Goal: Task Accomplishment & Management: Use online tool/utility

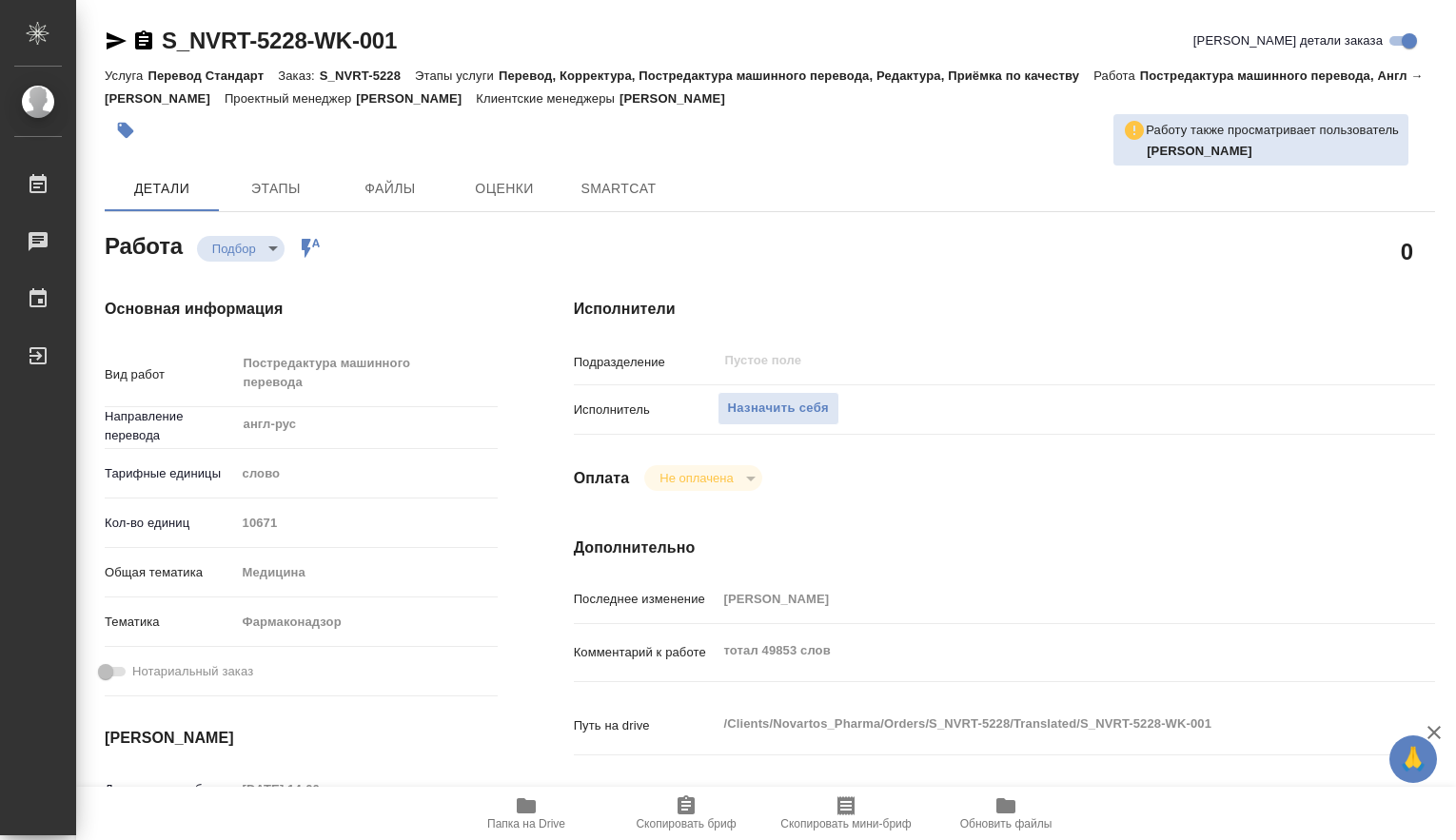
type textarea "x"
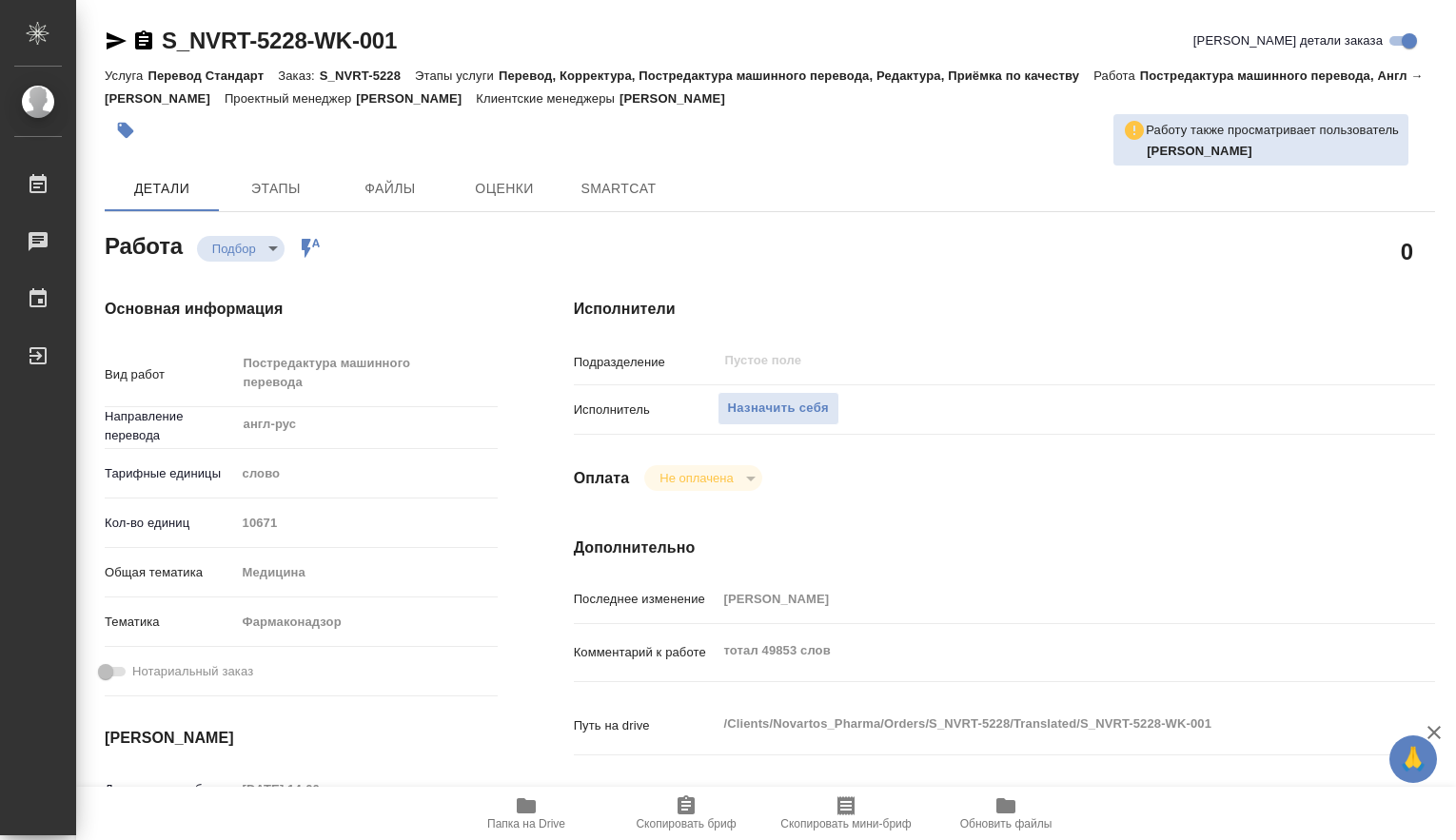
type textarea "x"
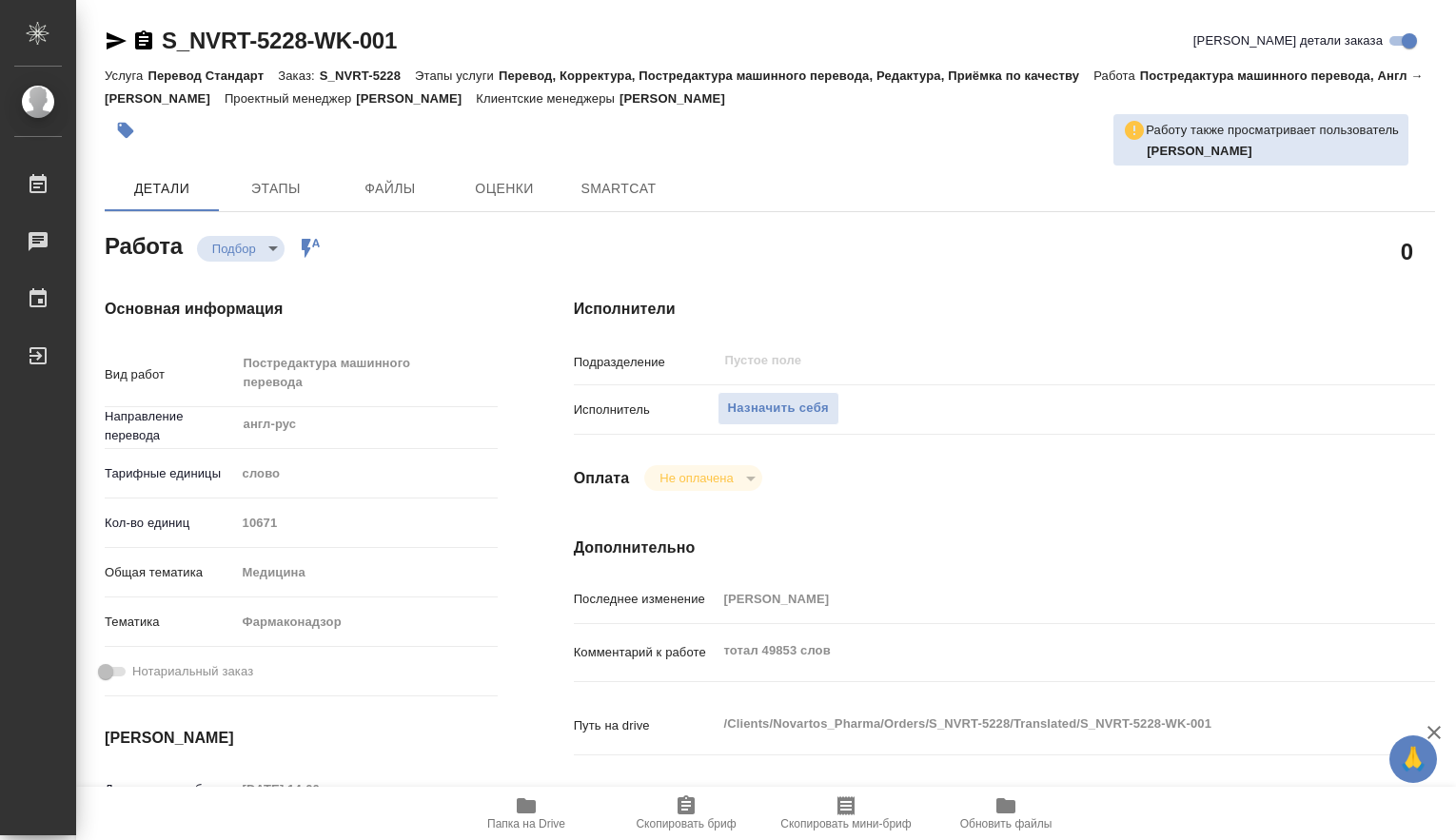
type textarea "x"
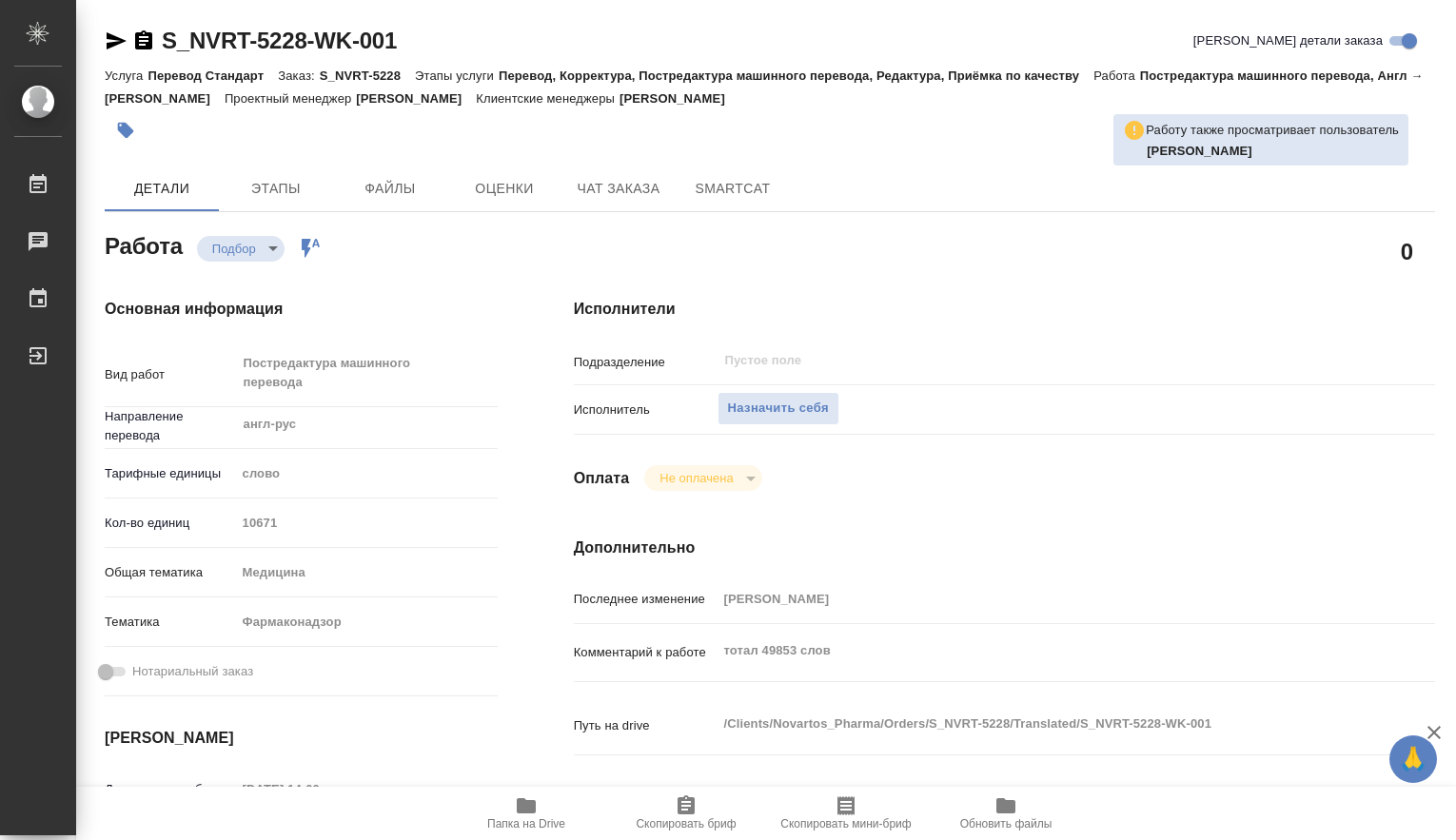
type textarea "x"
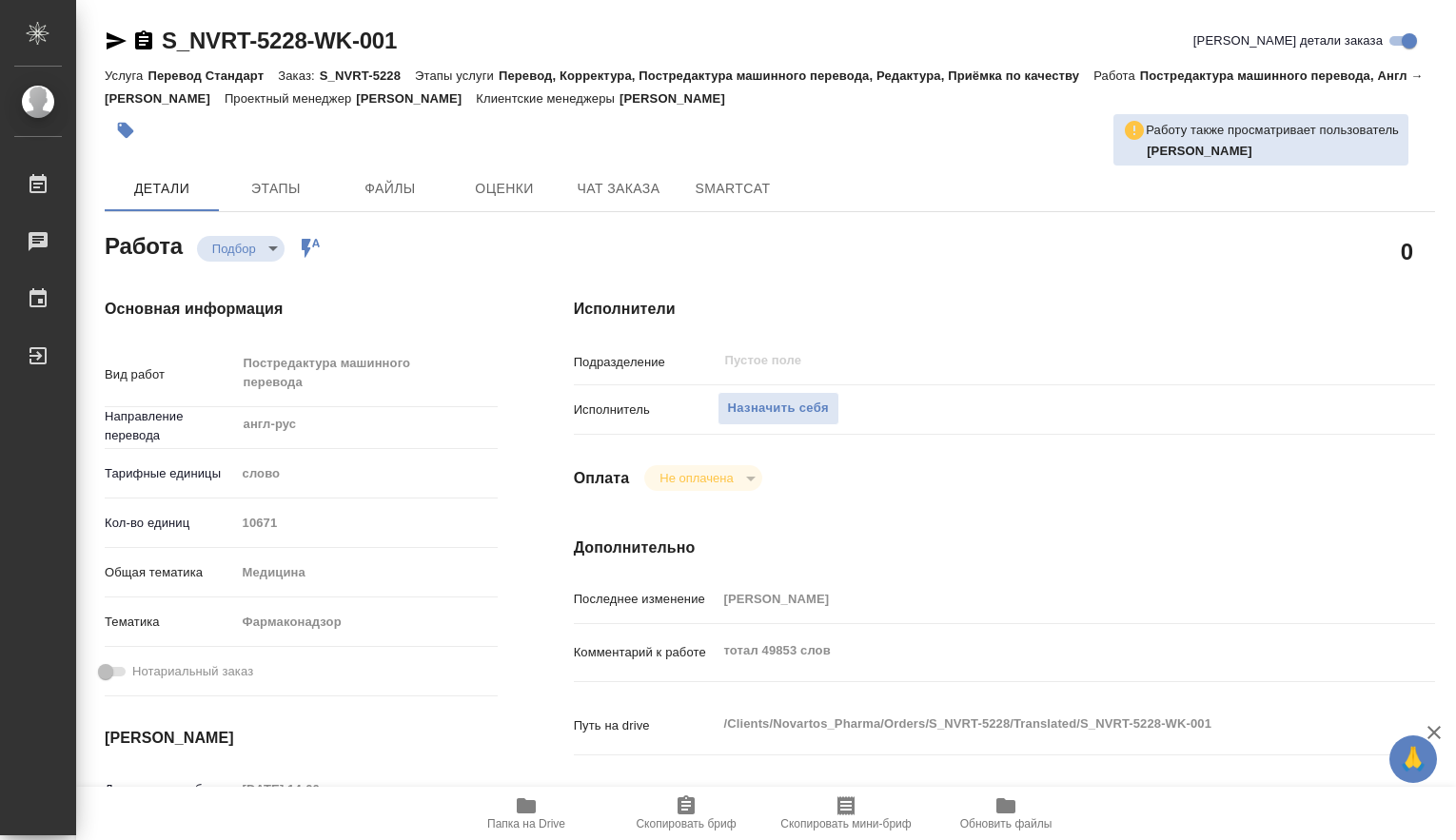
type textarea "x"
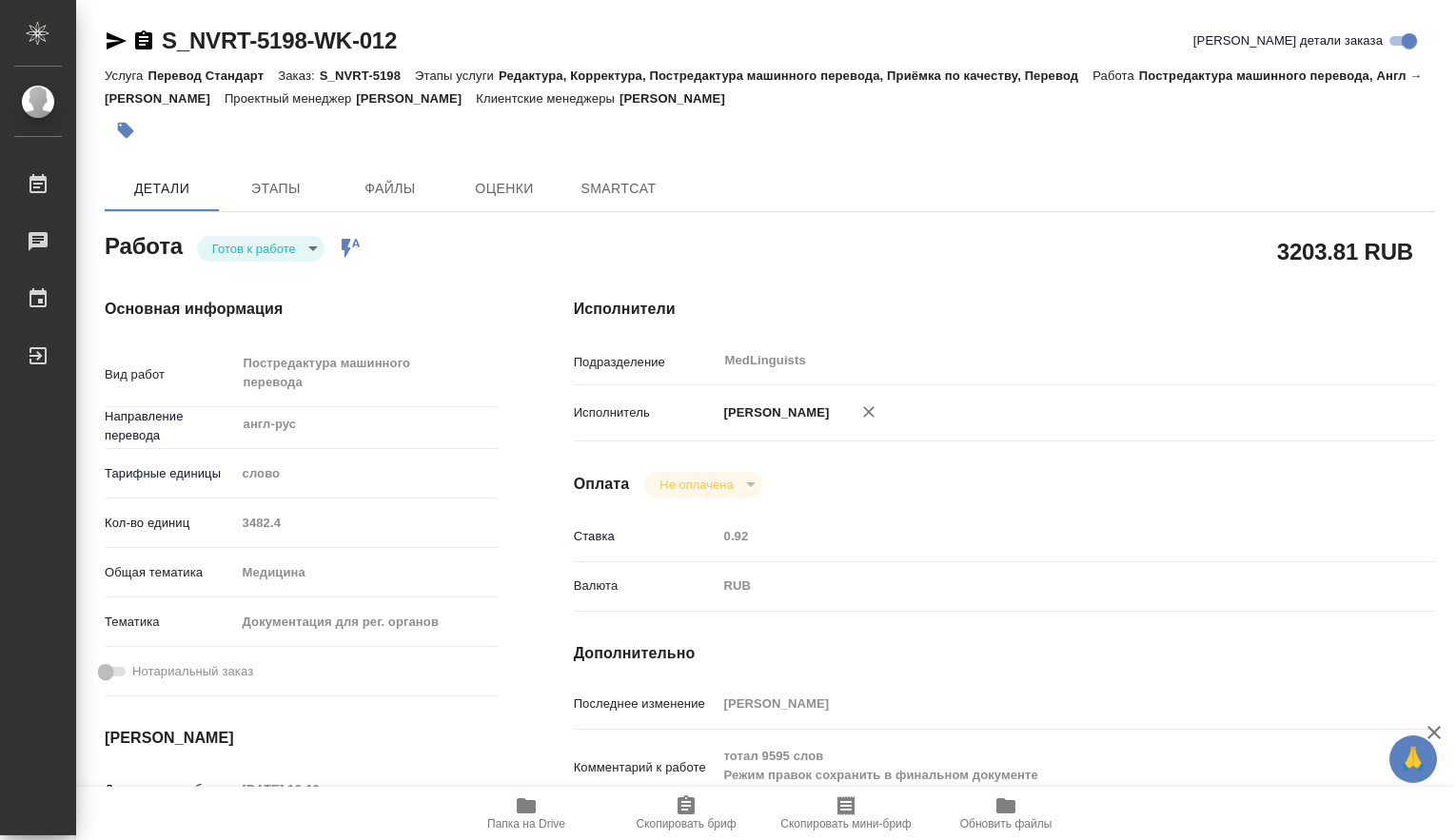
type textarea "x"
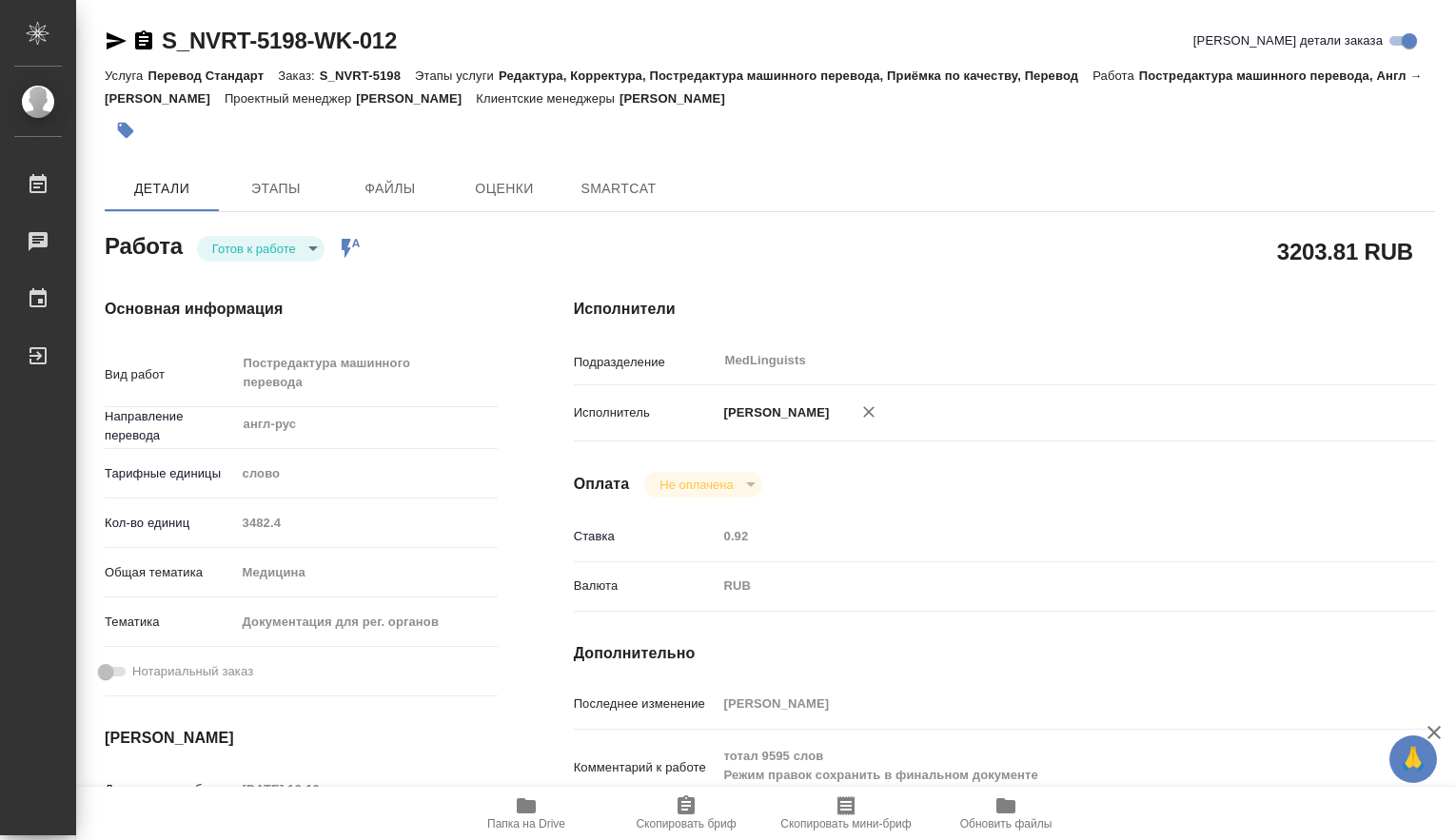
type textarea "x"
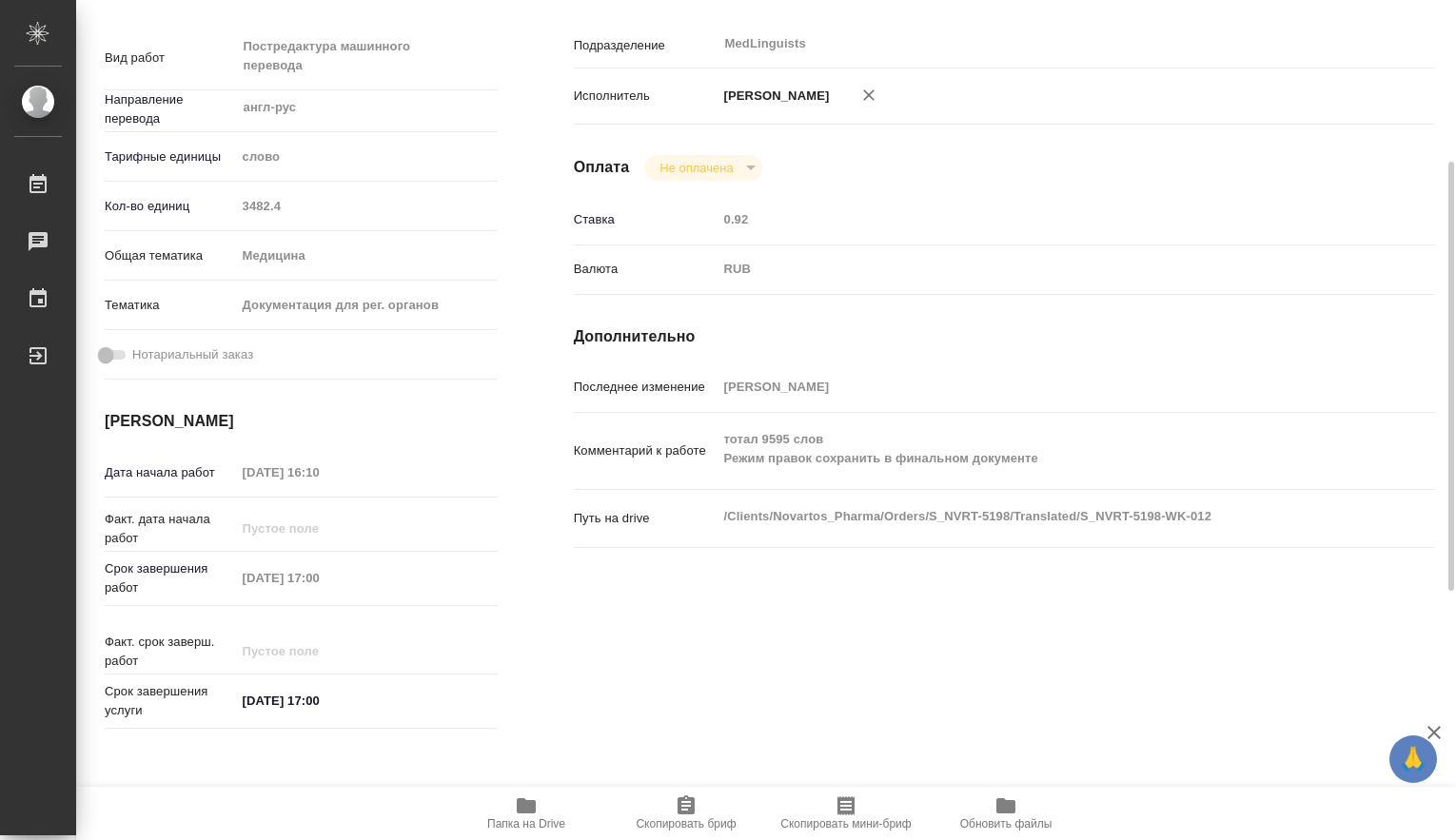
scroll to position [634, 0]
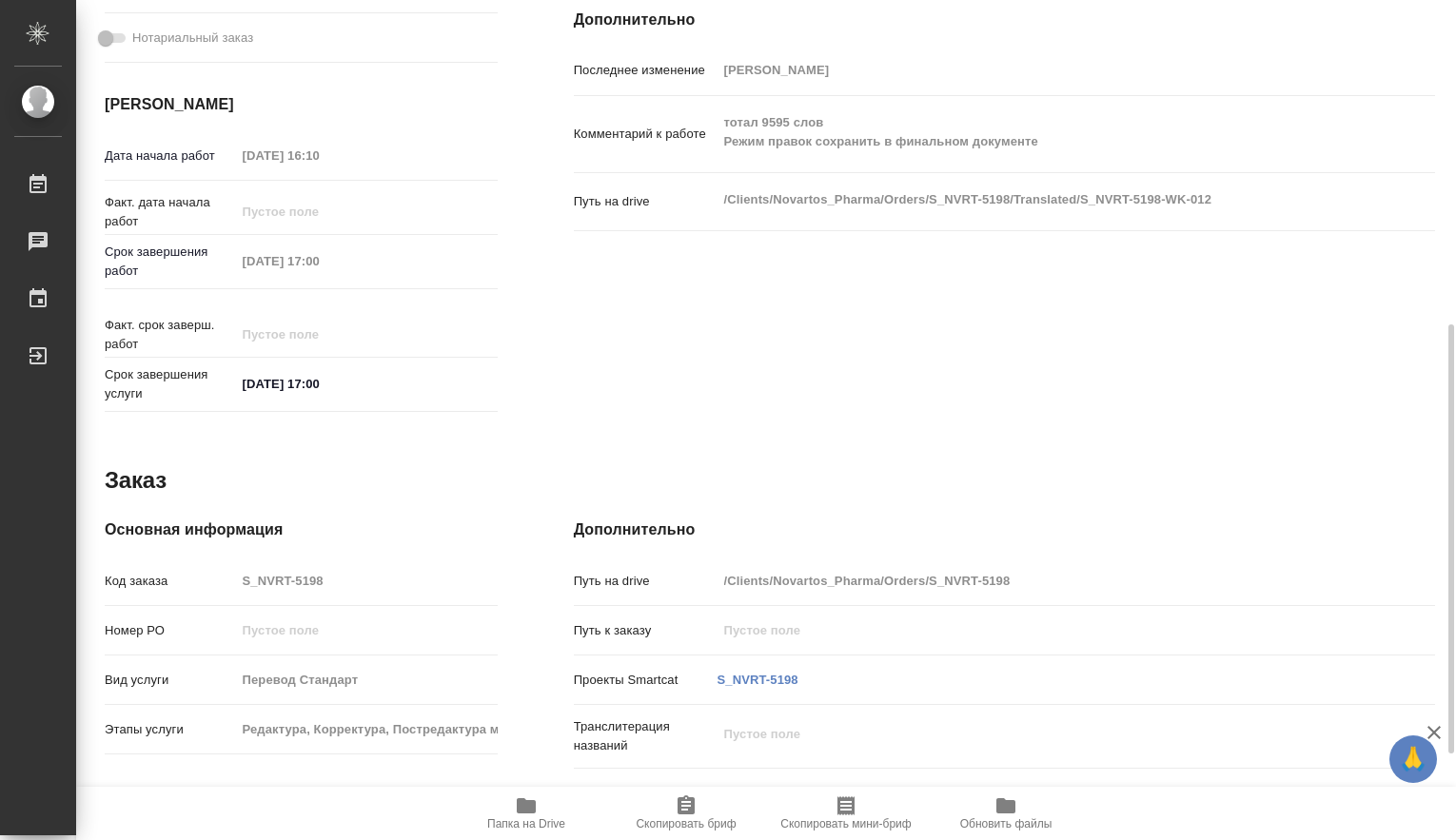
type textarea "x"
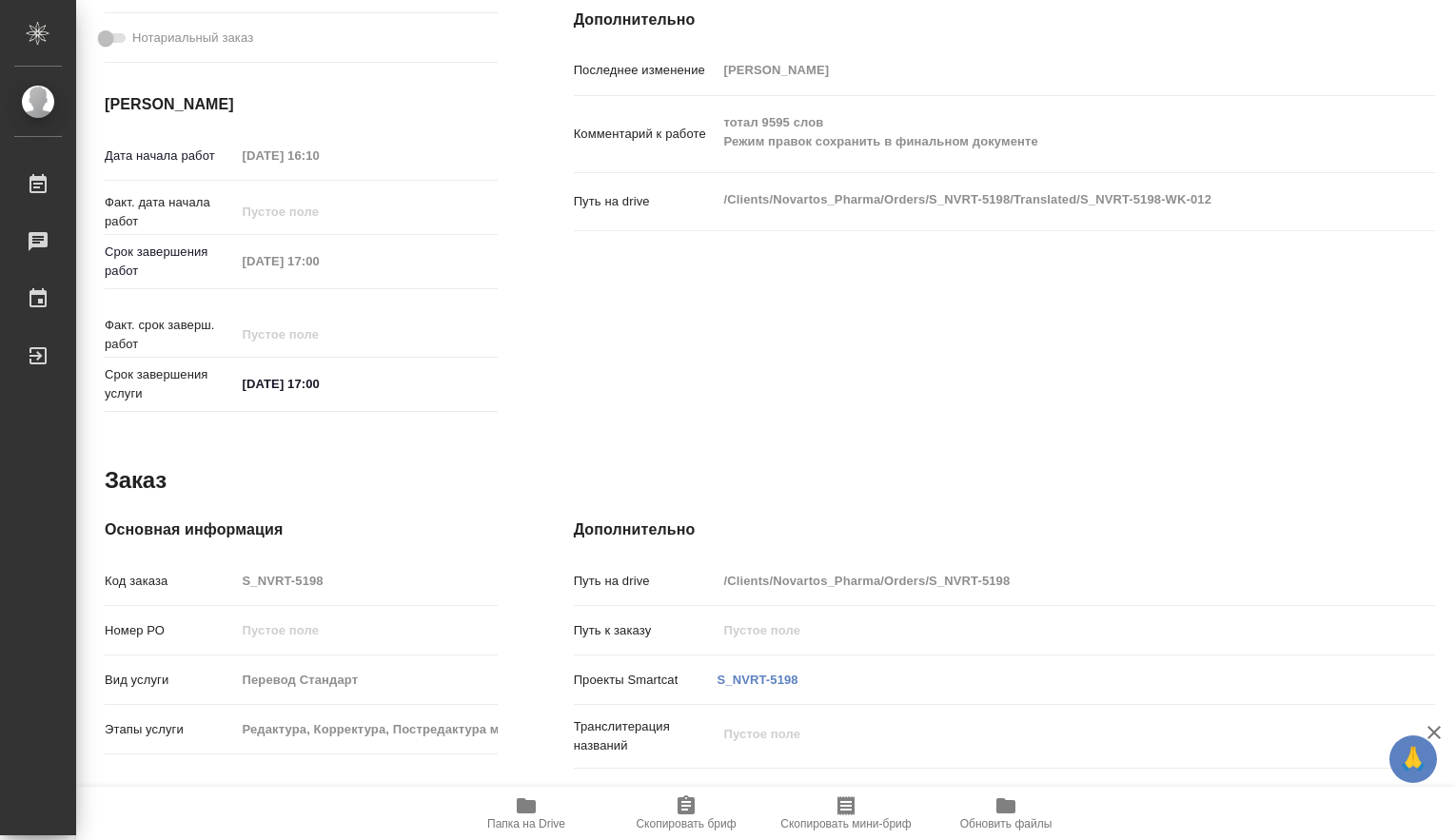
type textarea "x"
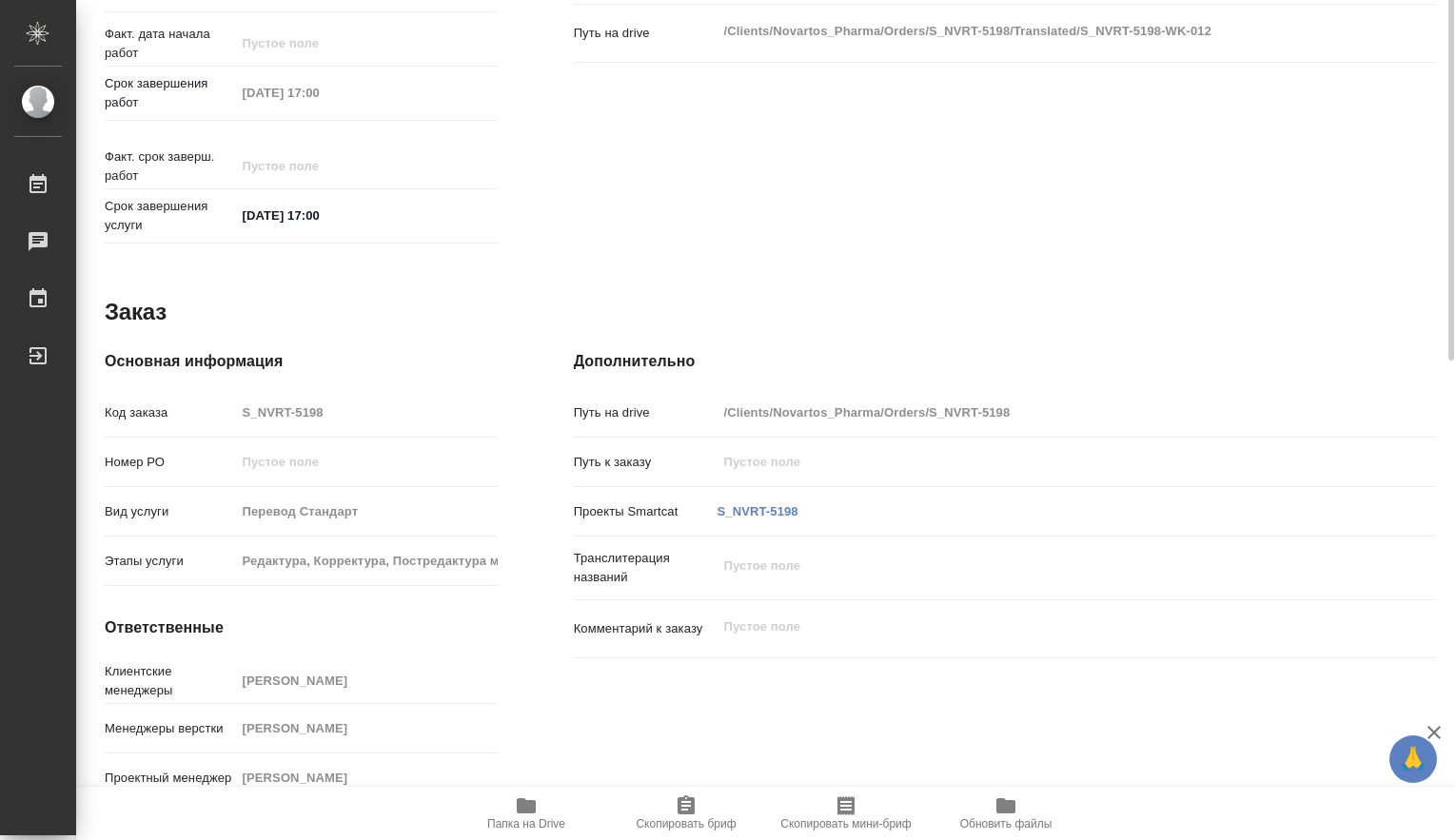
scroll to position [0, 0]
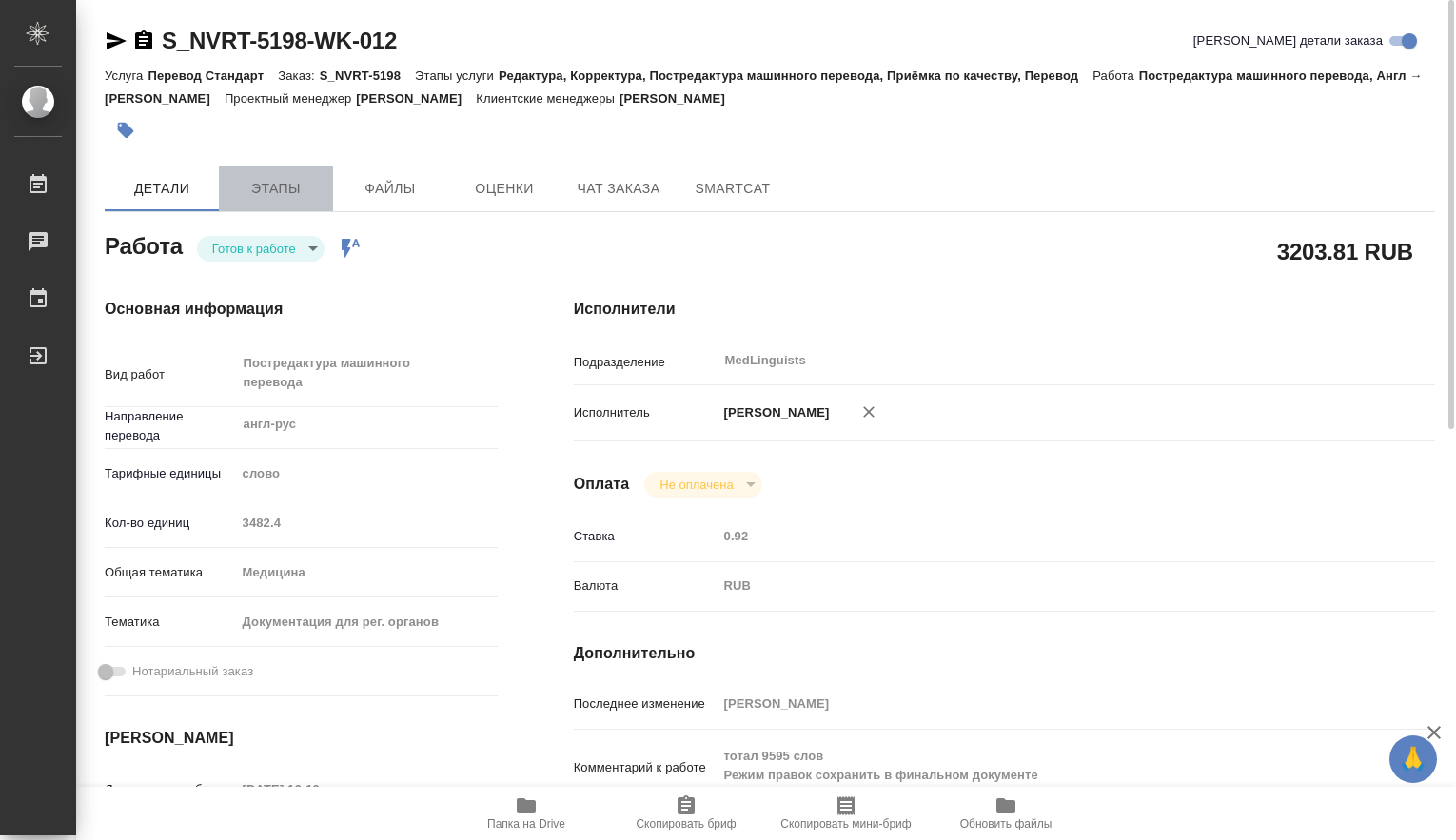
click at [289, 183] on span "Этапы" at bounding box center [276, 188] width 91 height 24
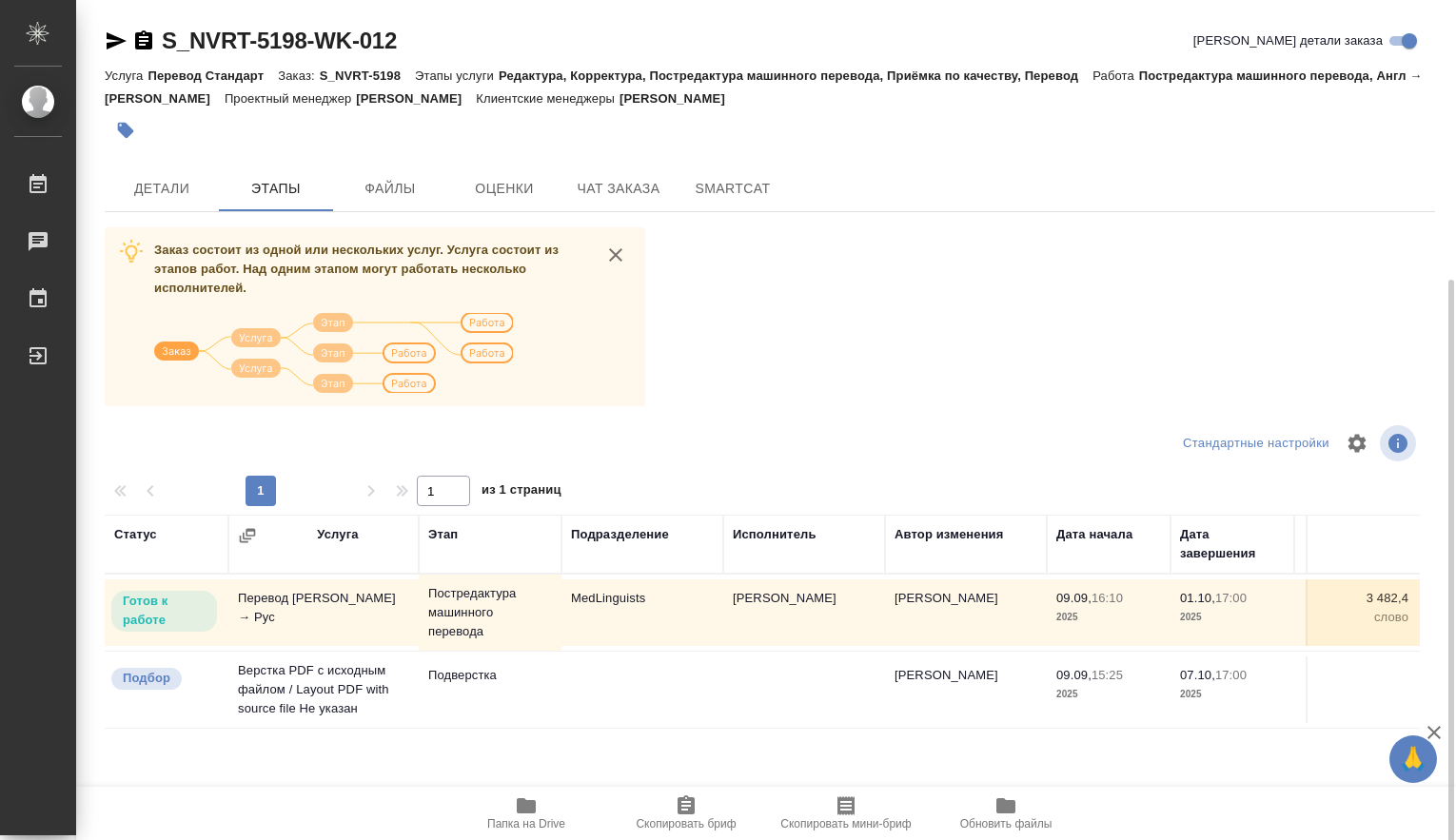
scroll to position [152, 0]
